Goal: Task Accomplishment & Management: Use online tool/utility

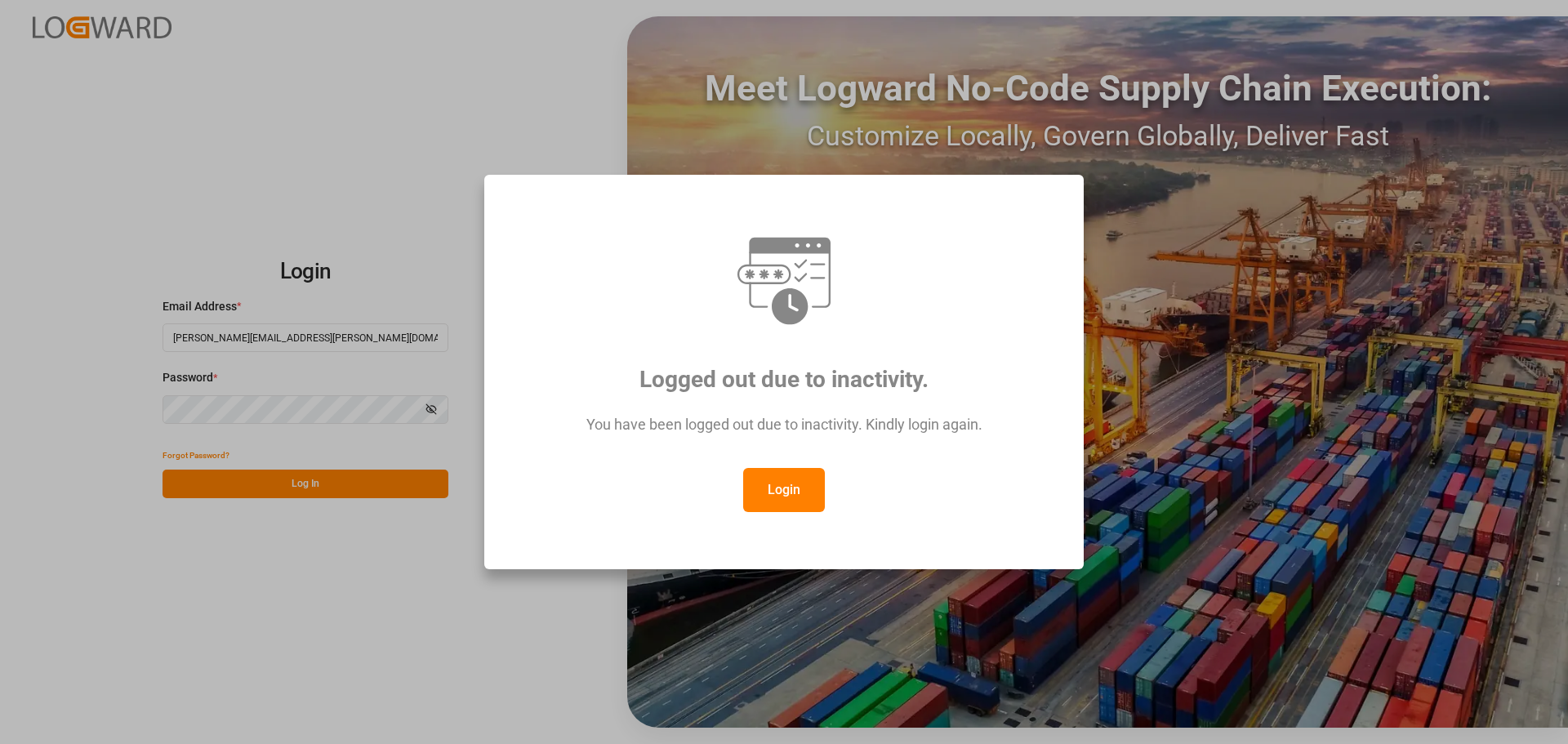
click at [943, 258] on div at bounding box center [784, 281] width 539 height 98
click at [756, 492] on button "Login" at bounding box center [784, 489] width 81 height 44
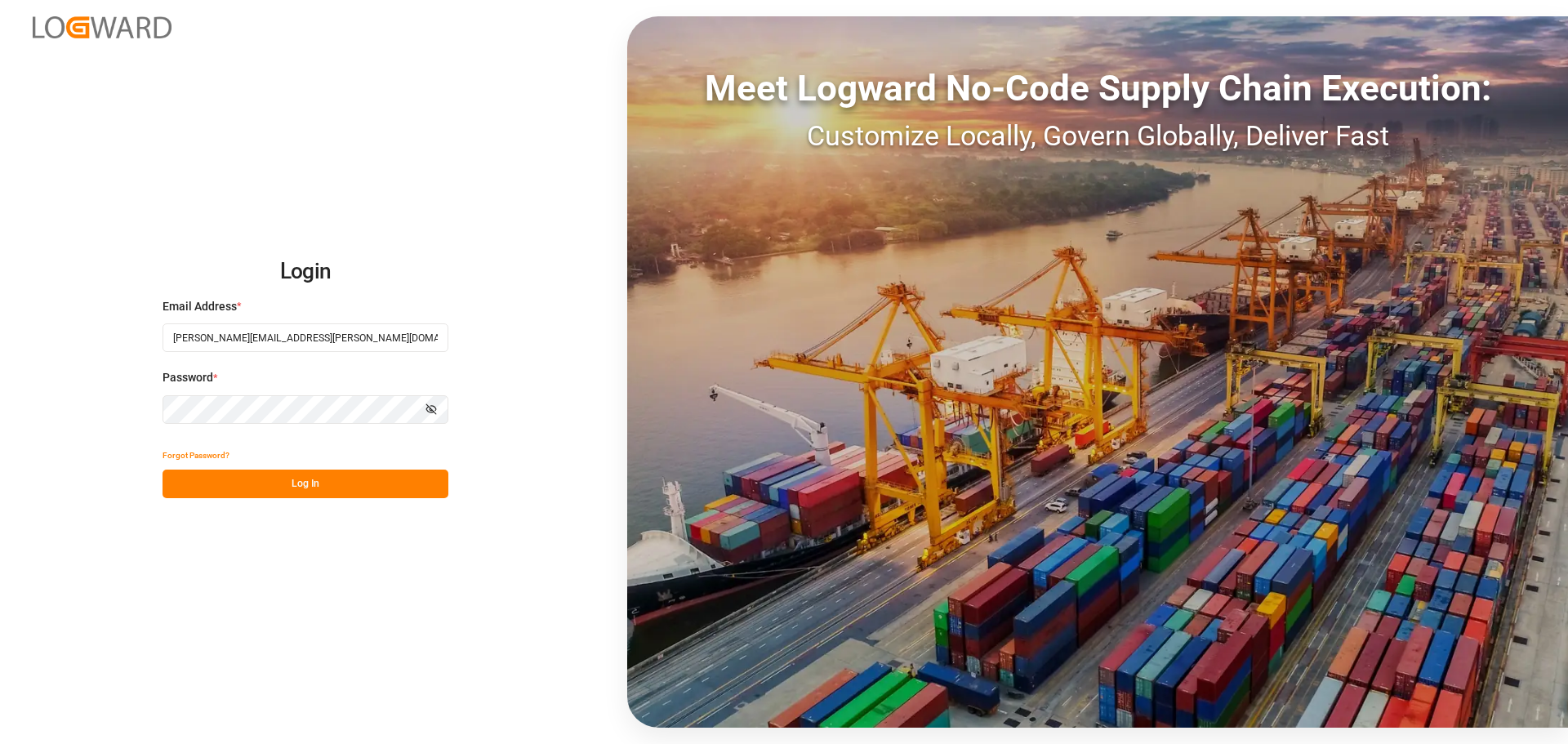
click at [377, 486] on button "Log In" at bounding box center [306, 484] width 286 height 29
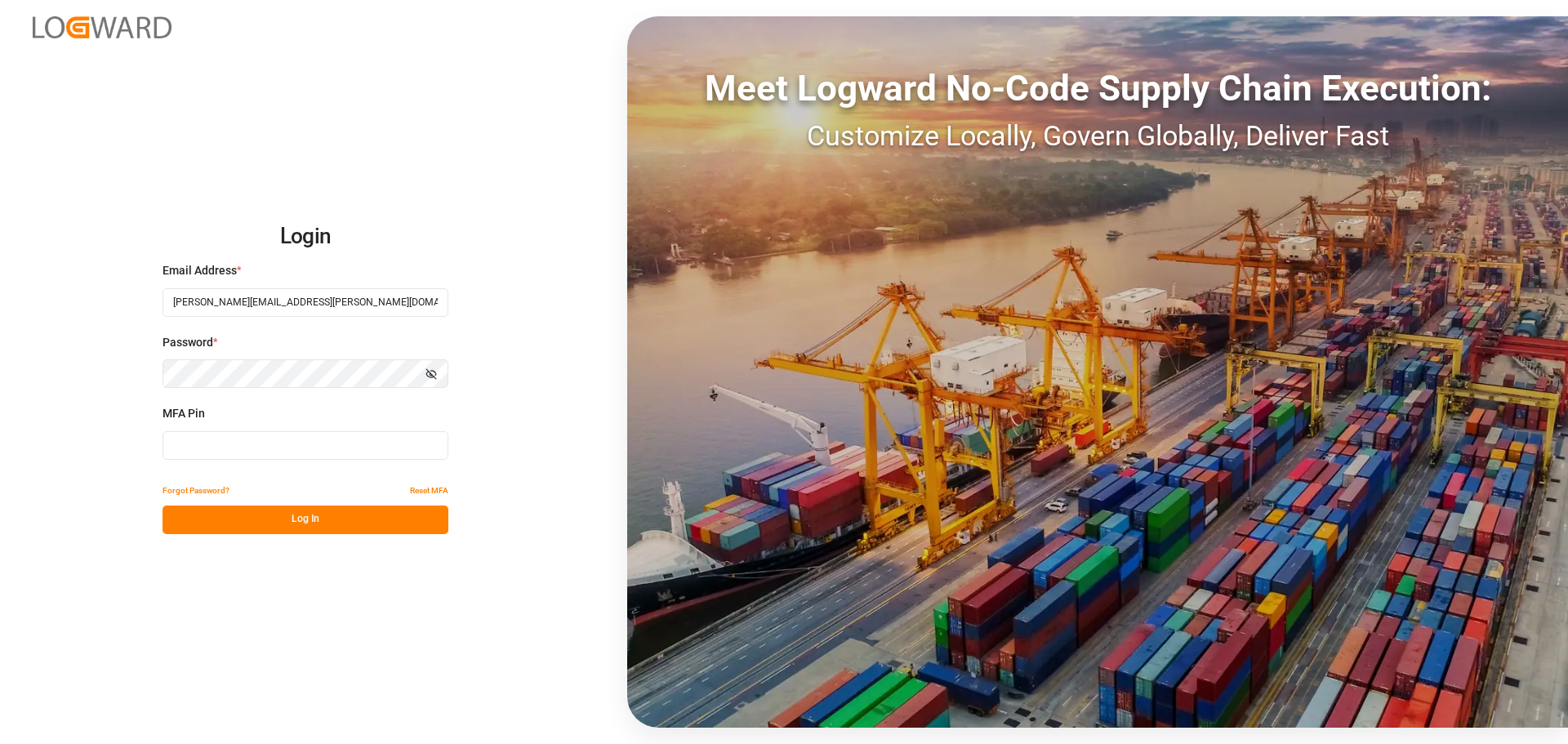
click at [265, 440] on input at bounding box center [306, 445] width 286 height 29
type input "040286"
click at [274, 520] on button "Log In" at bounding box center [306, 520] width 286 height 29
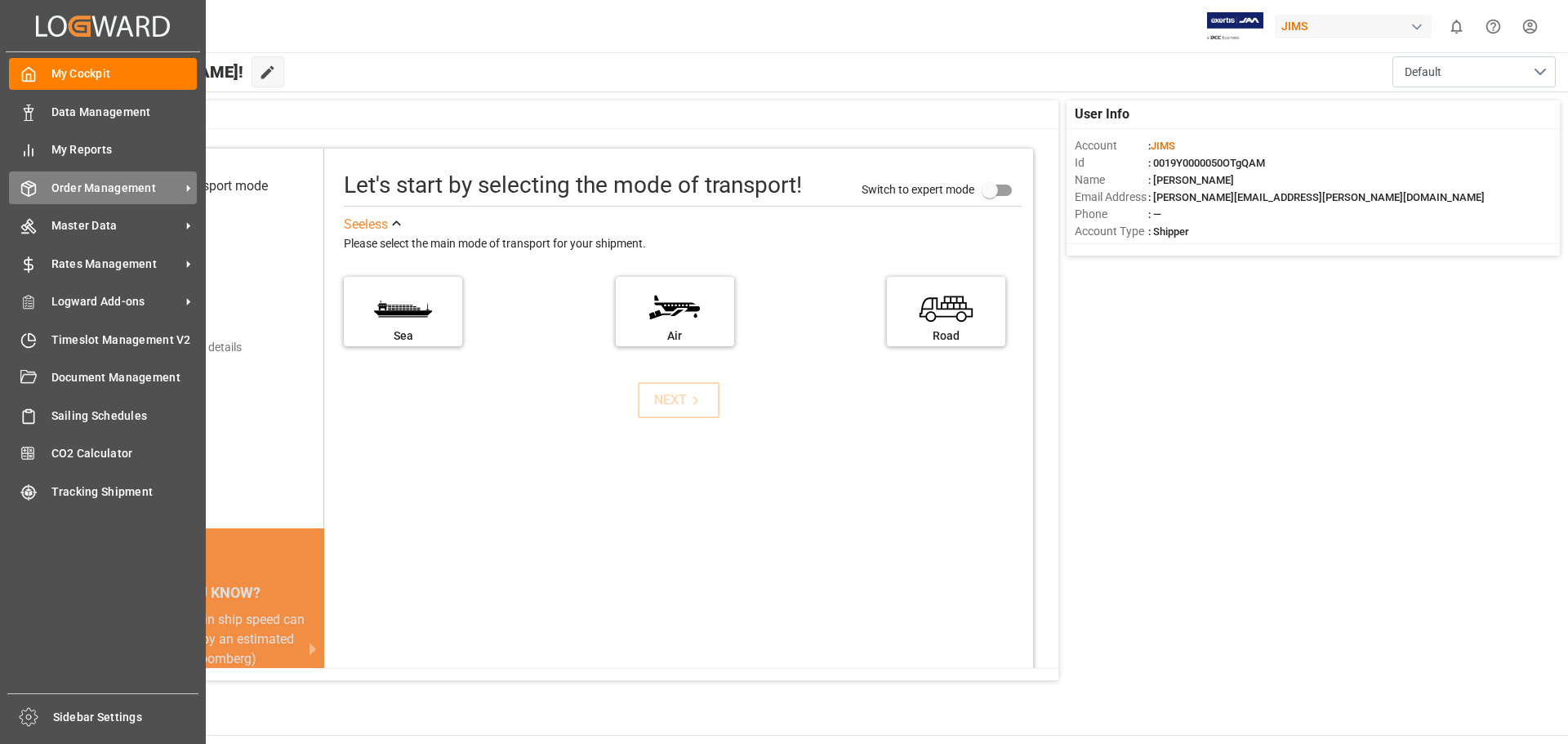
click at [39, 190] on div "Order Management Order Management" at bounding box center [103, 188] width 188 height 32
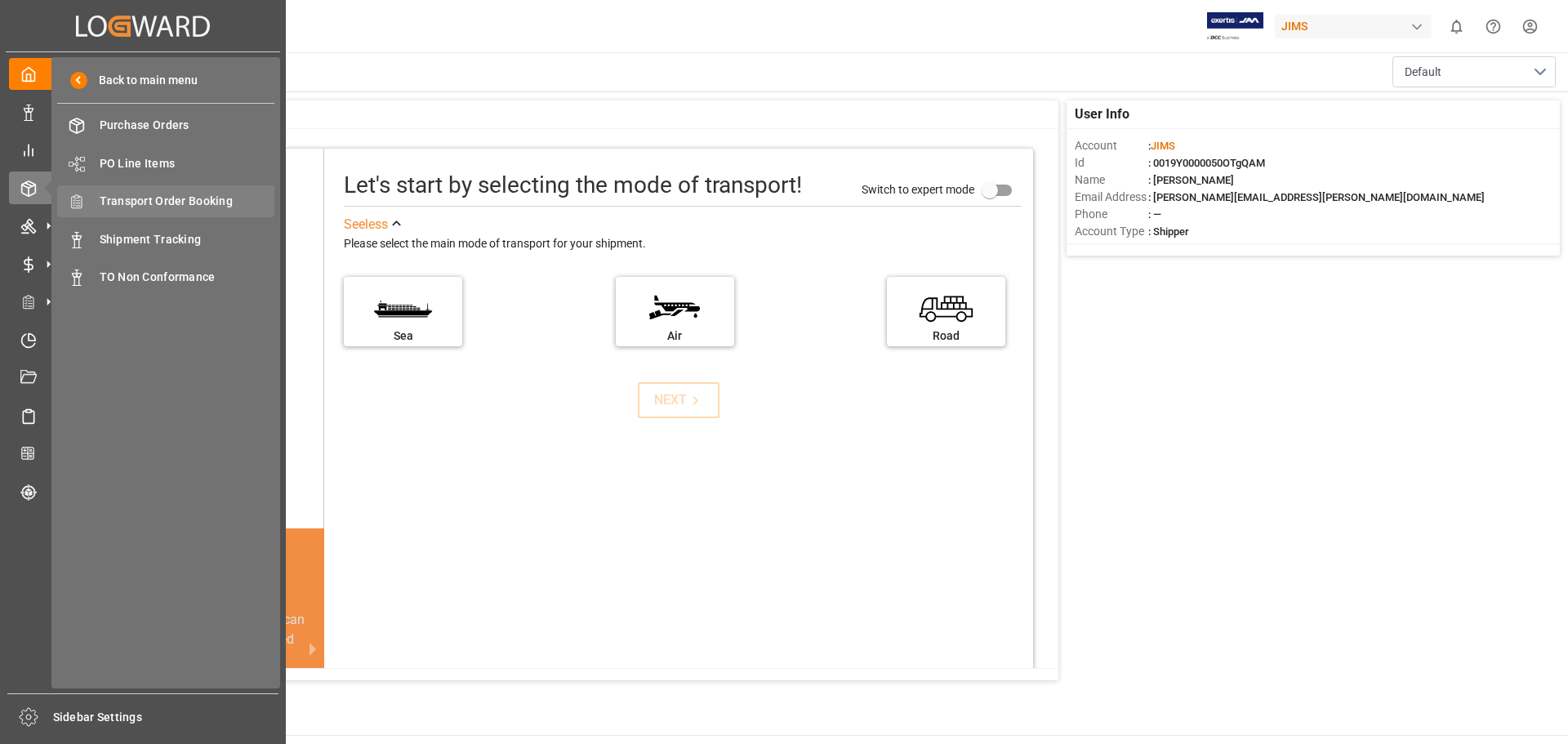
click at [192, 199] on span "Transport Order Booking" at bounding box center [187, 201] width 175 height 17
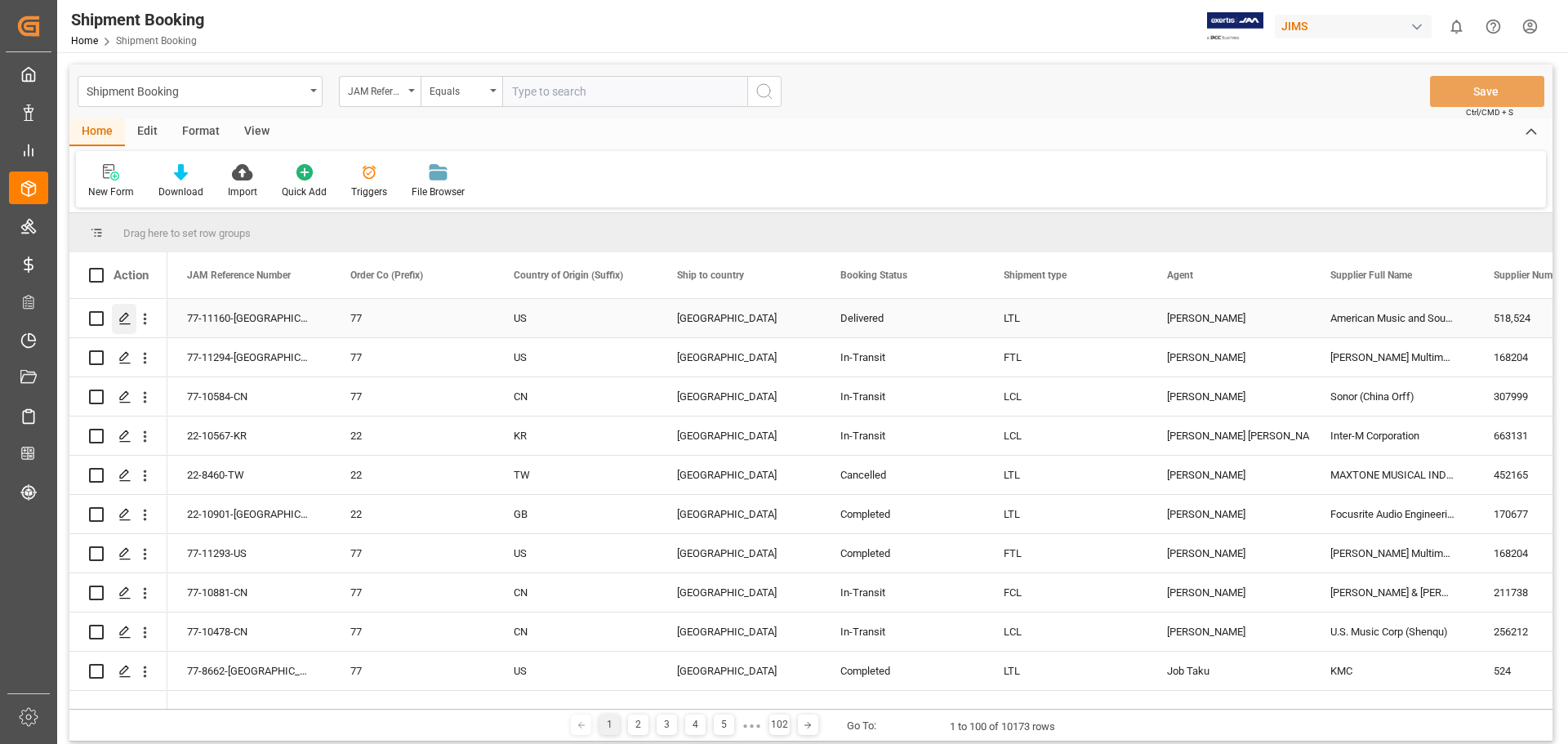
click at [118, 318] on icon "Press SPACE to select this row." at bounding box center [124, 318] width 13 height 13
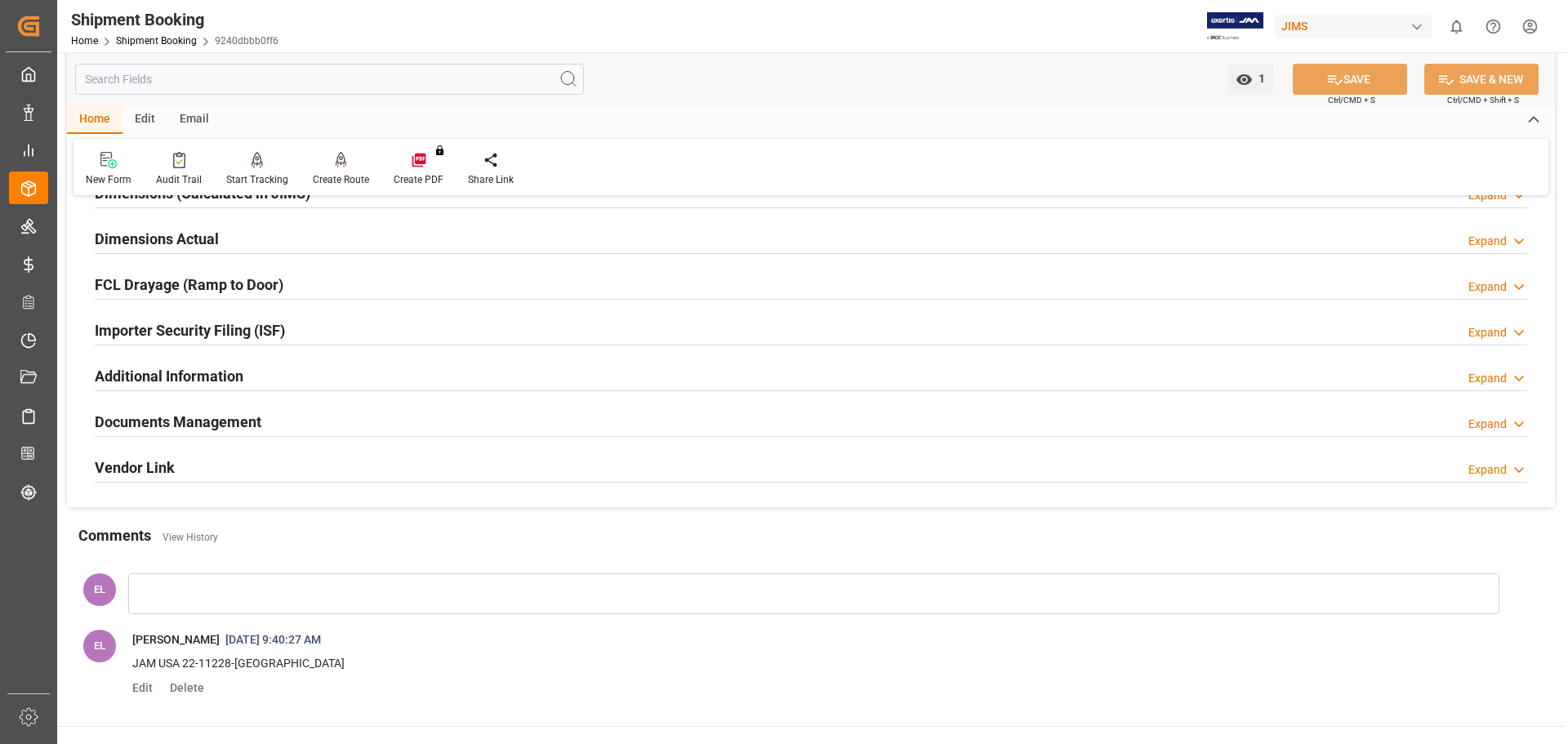
scroll to position [409, 0]
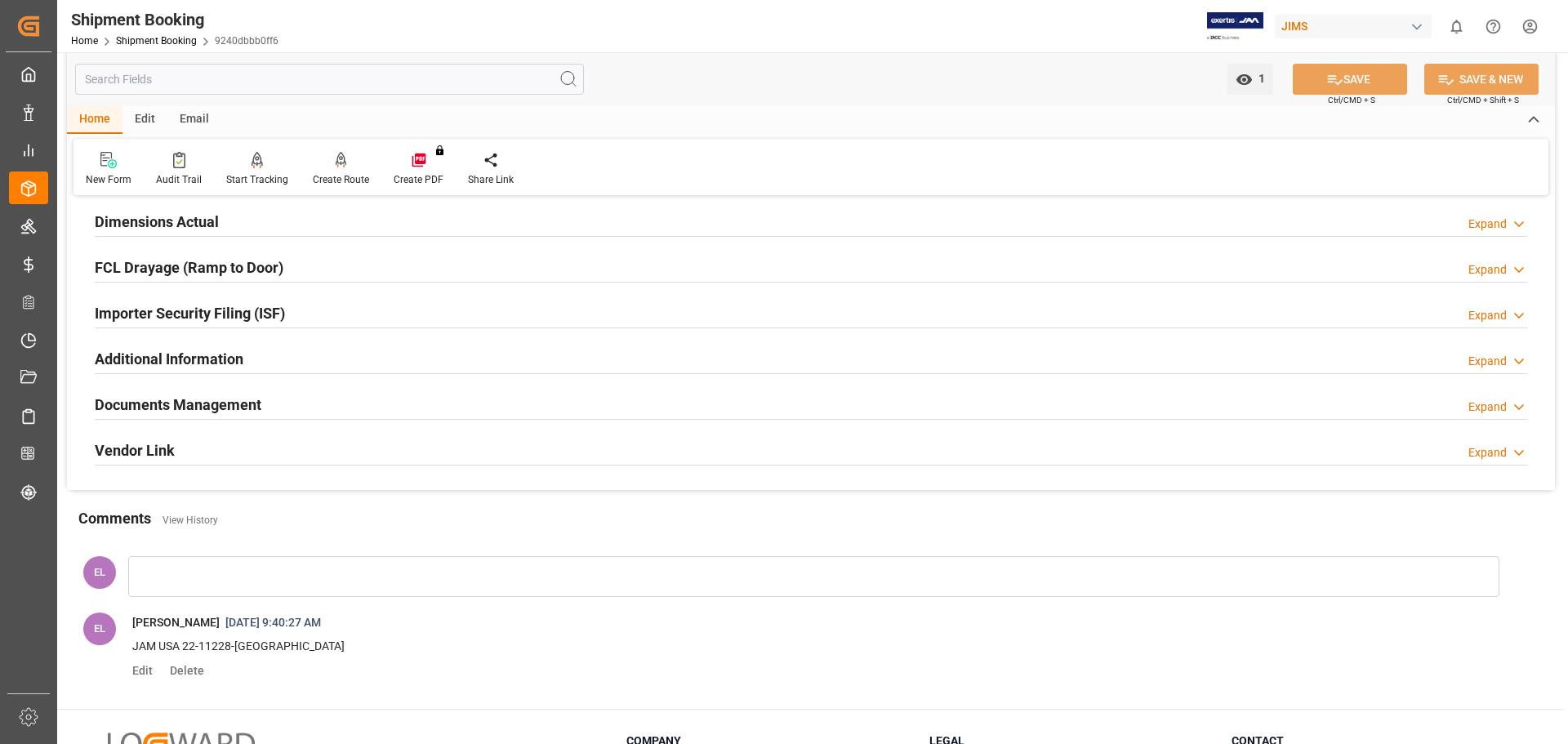
click at [248, 401] on h2 "Documents Management" at bounding box center [178, 404] width 166 height 22
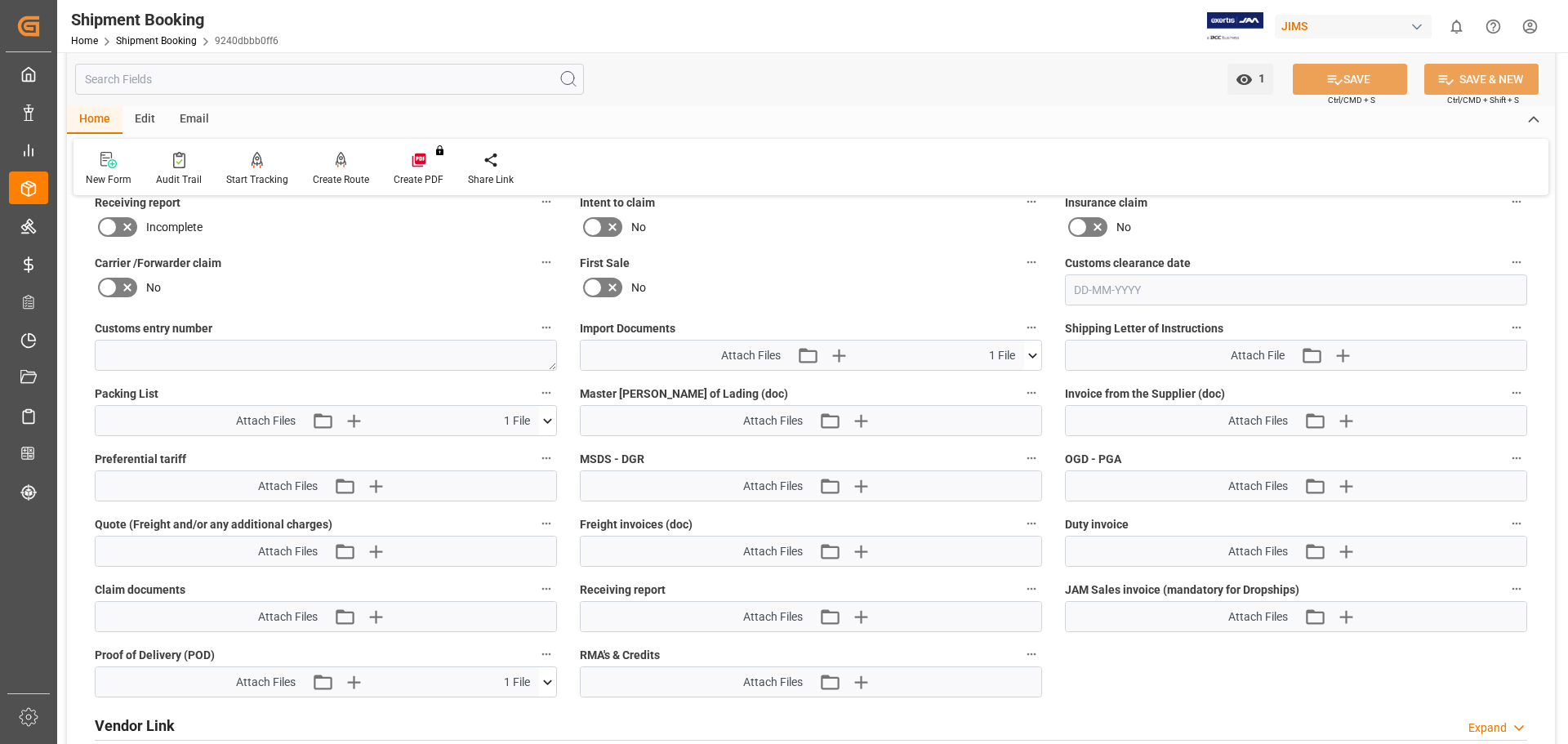
scroll to position [816, 0]
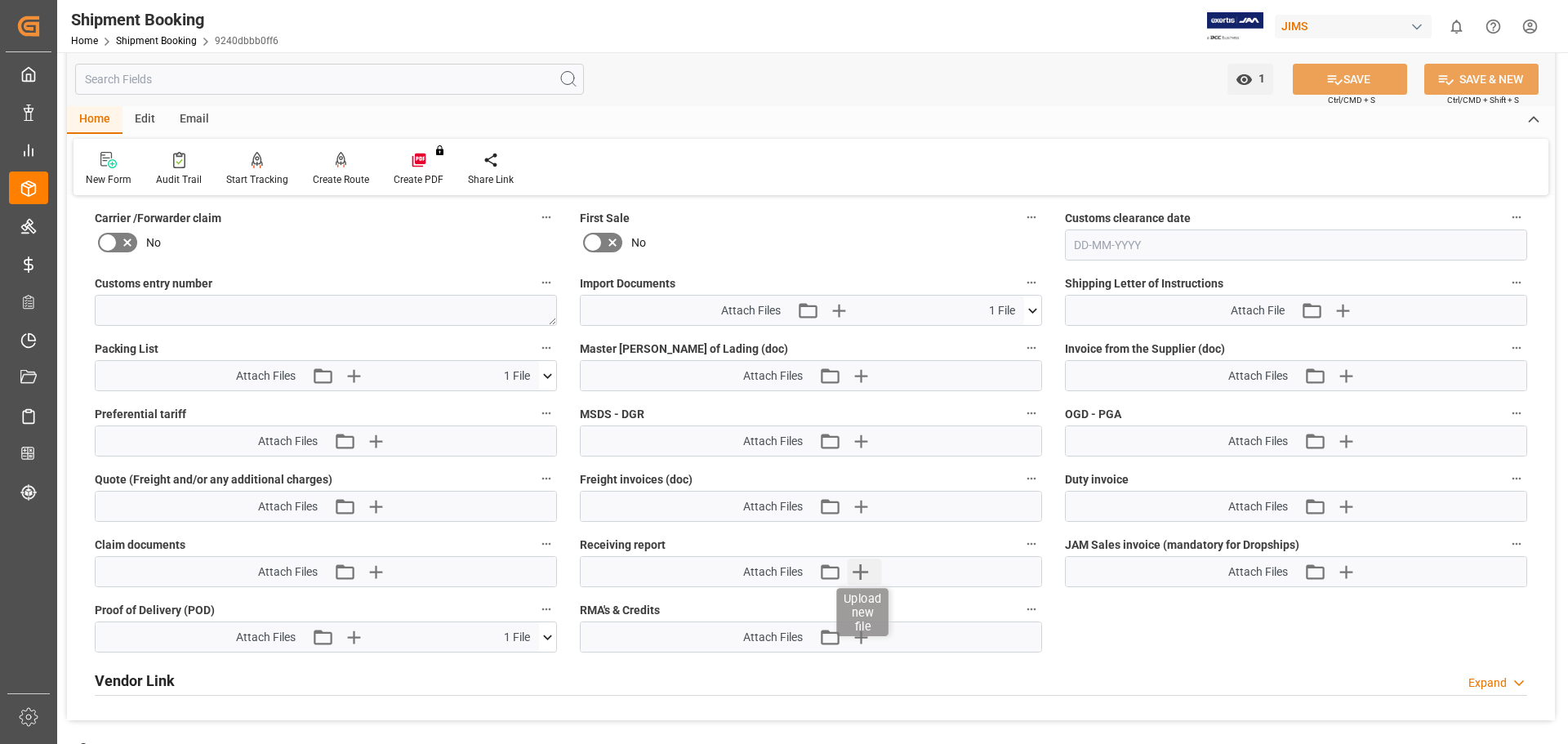
click at [864, 568] on icon "button" at bounding box center [860, 571] width 26 height 26
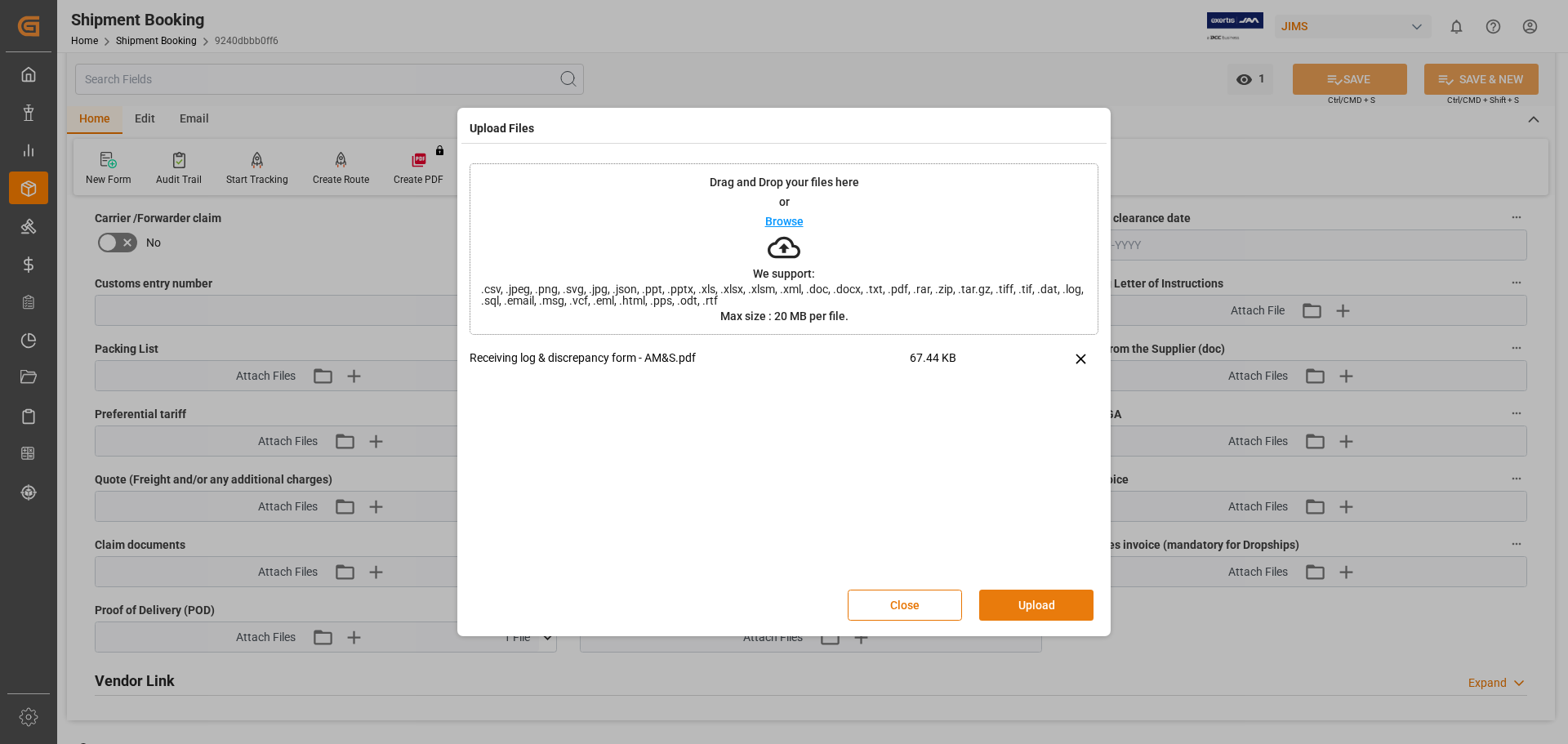
click at [1044, 597] on button "Upload" at bounding box center [1037, 604] width 114 height 31
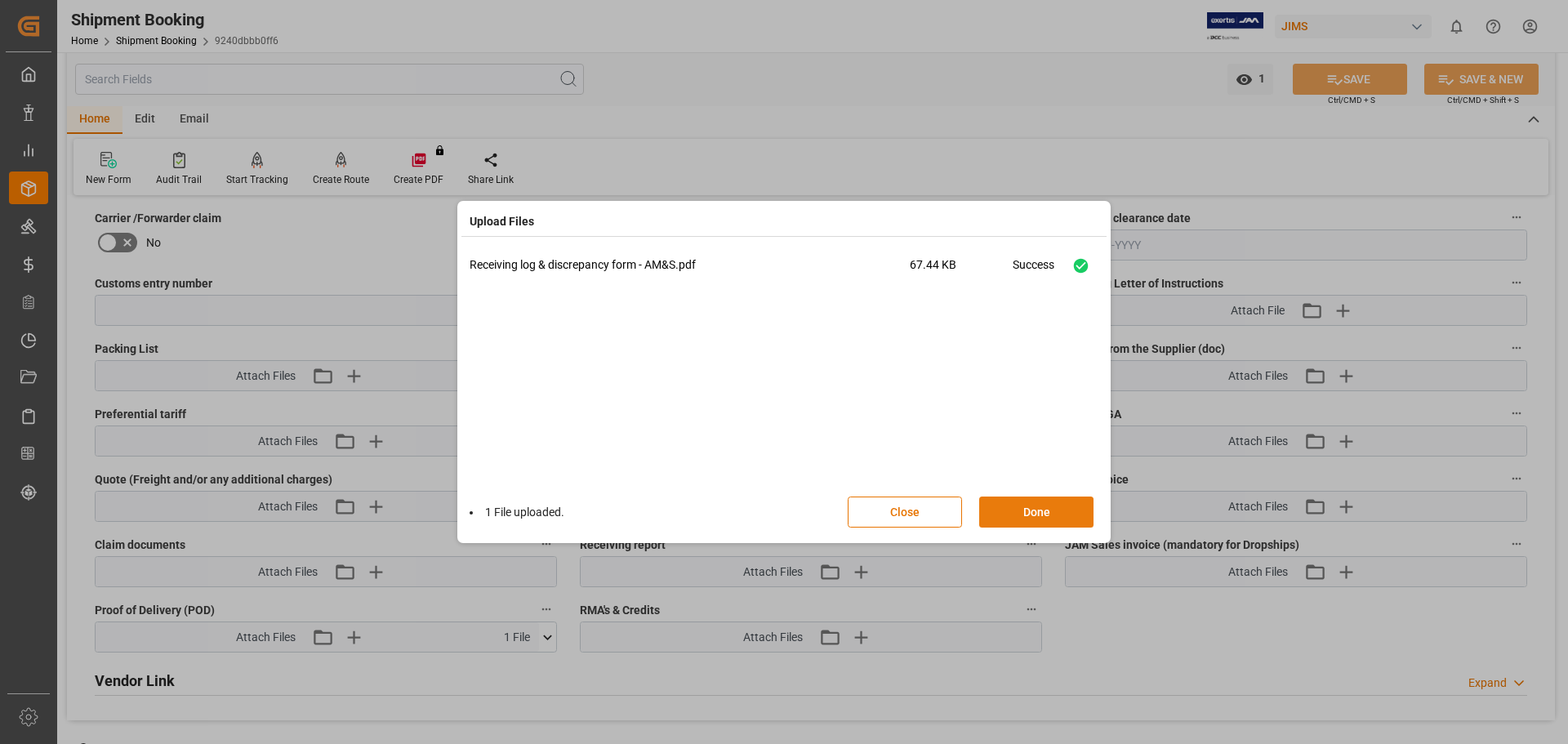
click at [1034, 504] on button "Done" at bounding box center [1037, 512] width 114 height 31
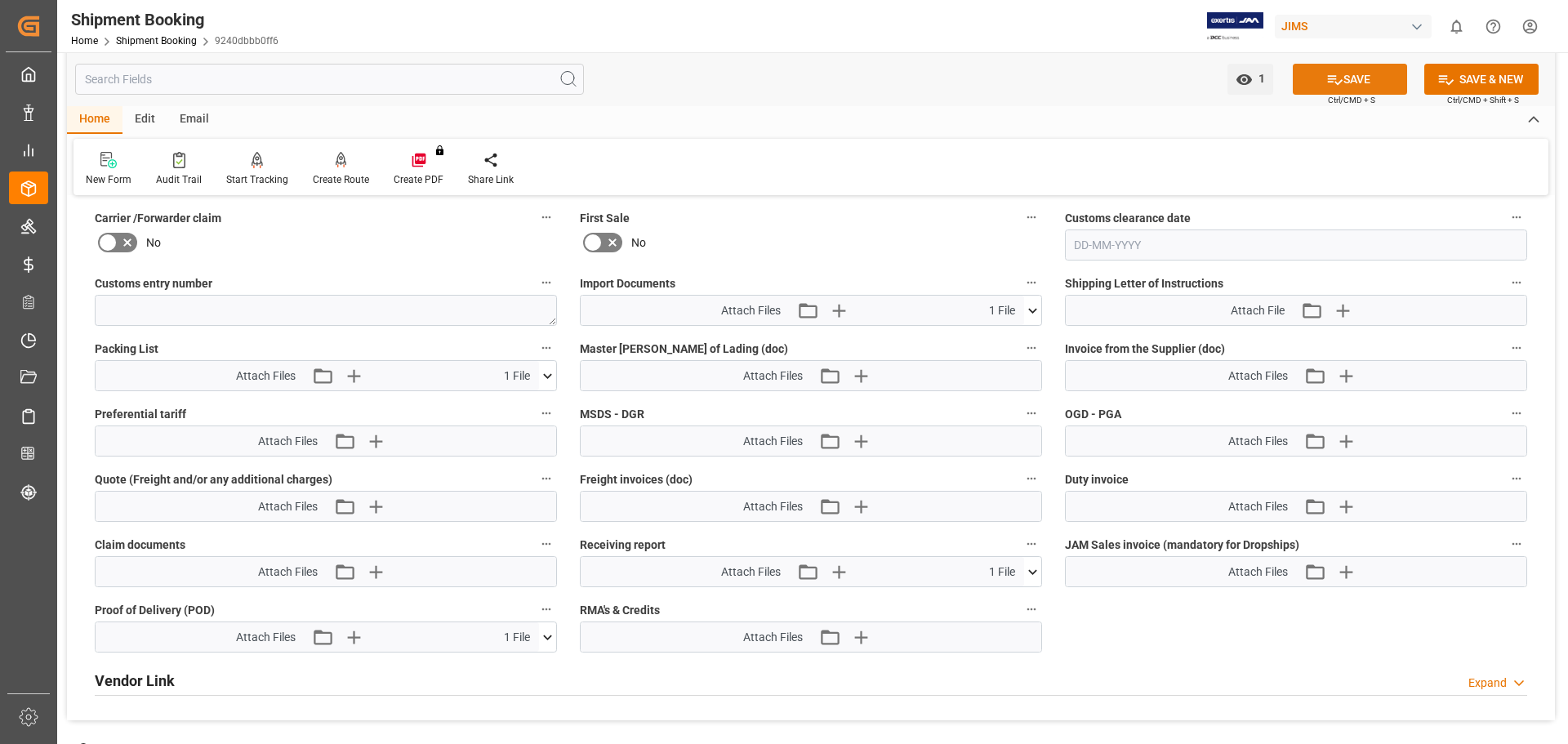
click at [1352, 79] on button "SAVE" at bounding box center [1351, 79] width 114 height 31
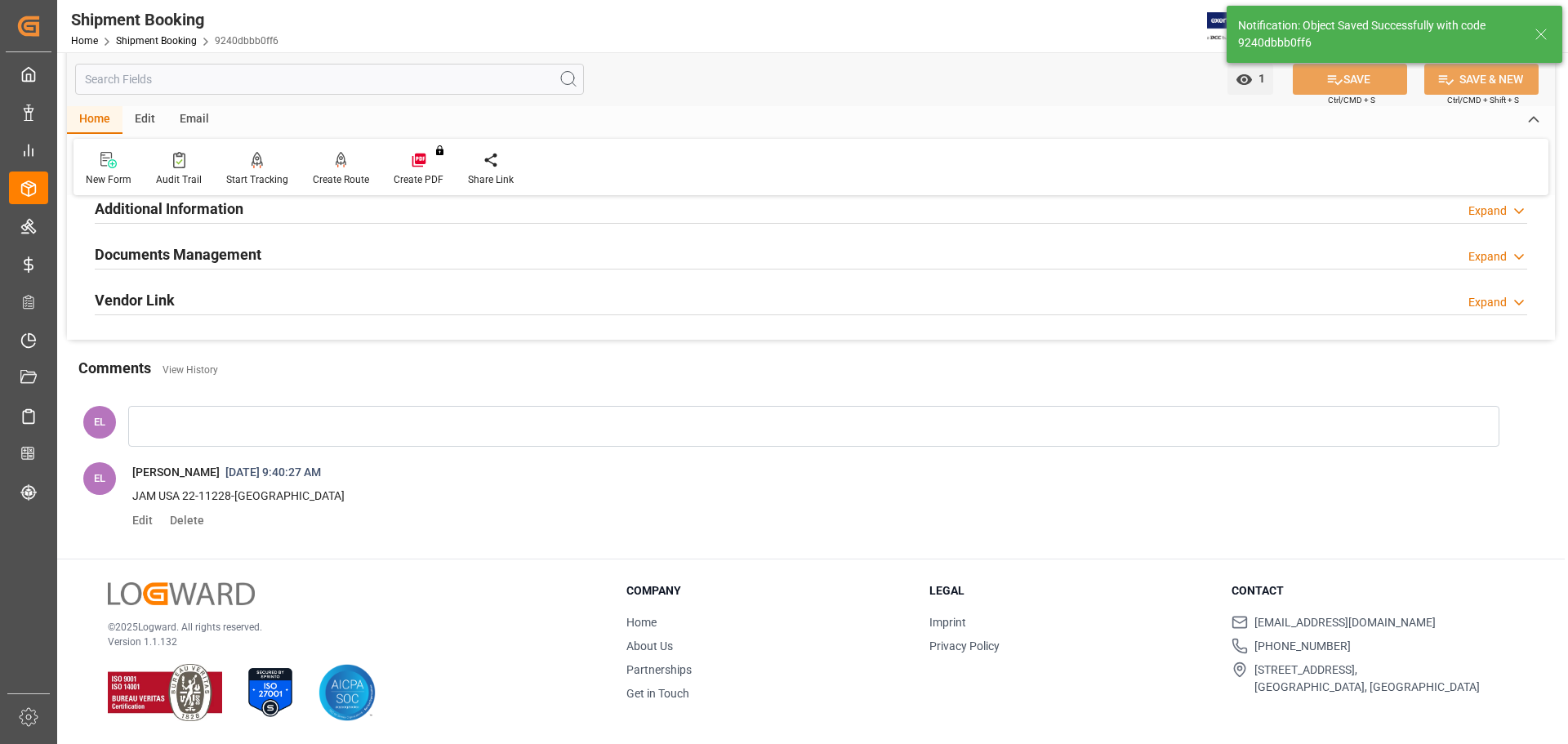
scroll to position [178, 0]
